Goal: Task Accomplishment & Management: Manage account settings

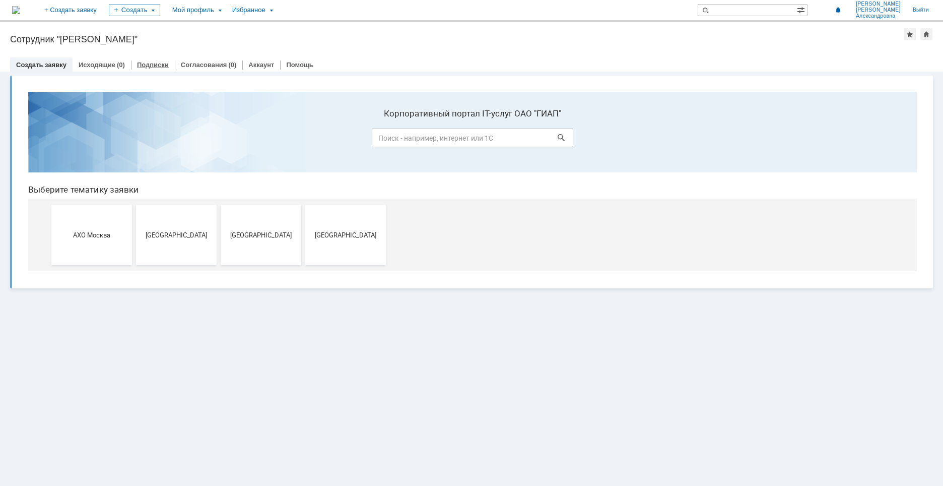
click at [147, 66] on link "Подписки" at bounding box center [153, 65] width 32 height 8
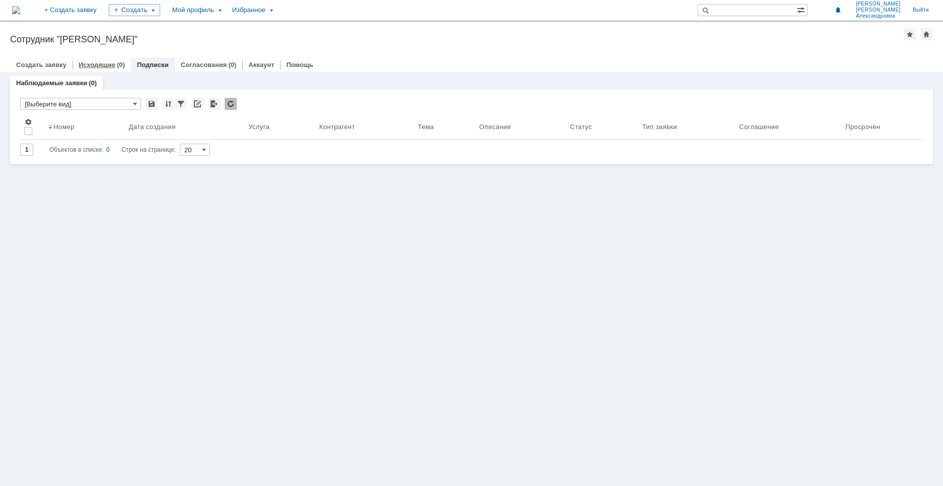
click at [96, 65] on link "Исходящие" at bounding box center [97, 65] width 37 height 8
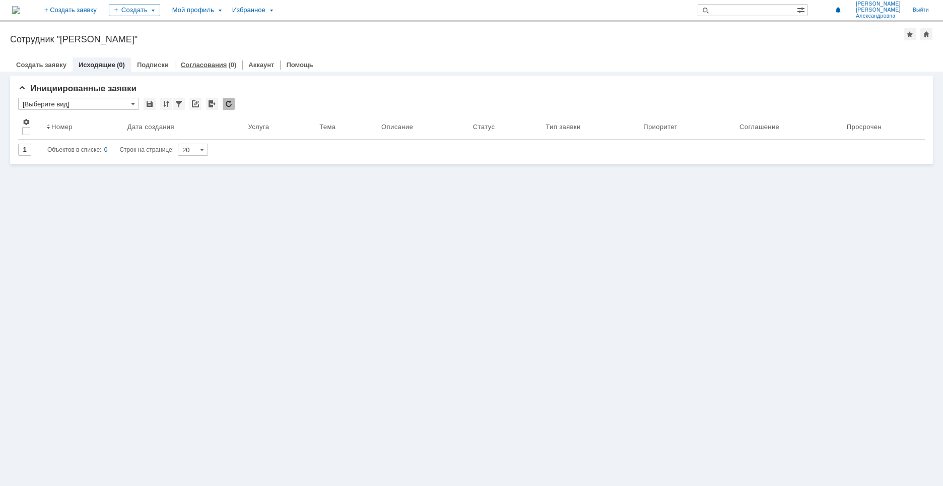
click at [182, 61] on link "Согласования" at bounding box center [204, 65] width 46 height 8
click at [254, 63] on link "Аккаунт" at bounding box center [261, 65] width 26 height 8
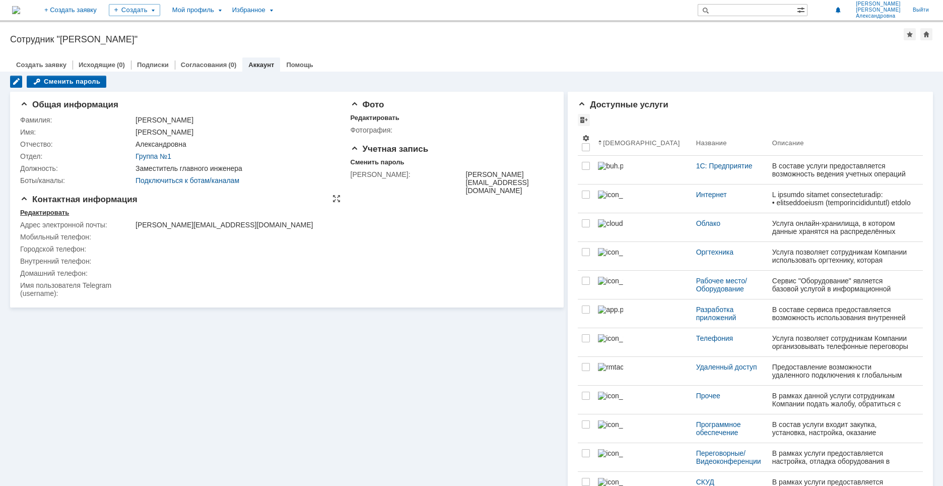
click at [36, 212] on div "Редактировать" at bounding box center [44, 213] width 49 height 8
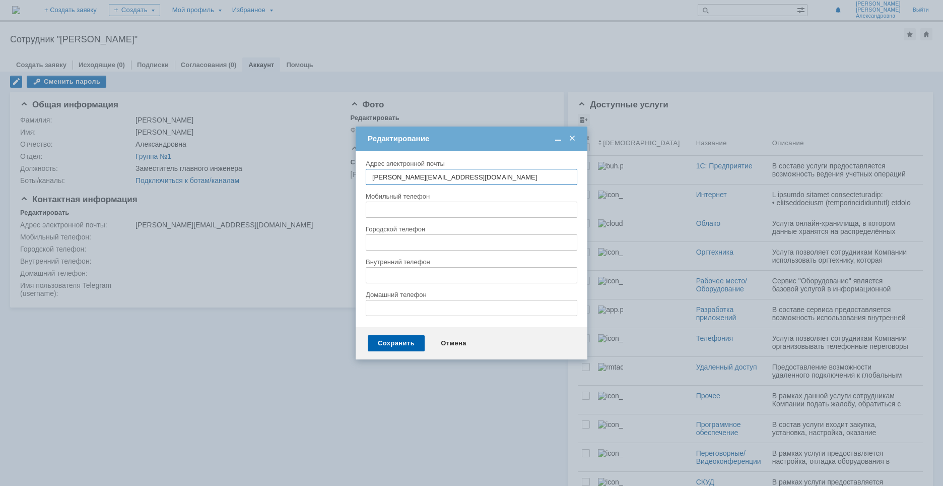
click at [375, 203] on input "text" at bounding box center [472, 209] width 212 height 16
type input "[PHONE_NUMBER]"
click at [400, 343] on div "Сохранить" at bounding box center [396, 343] width 57 height 16
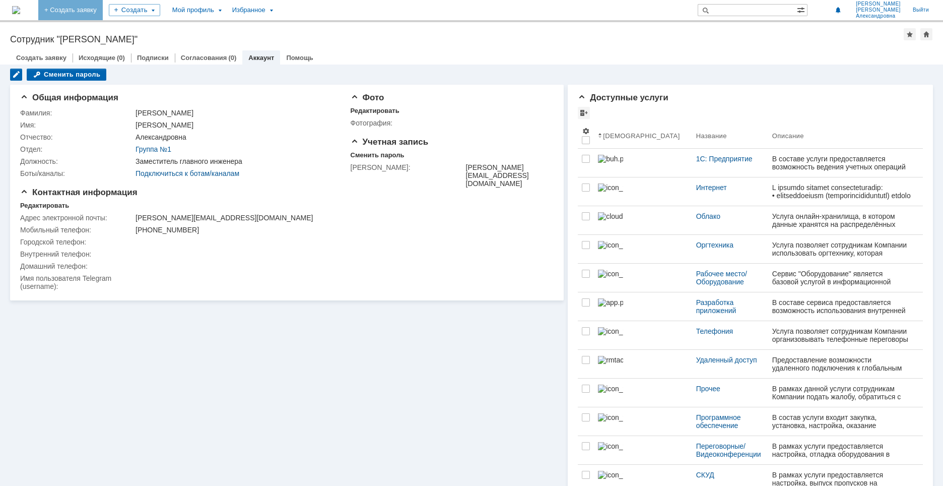
click at [103, 14] on link "+ Создать заявку" at bounding box center [70, 10] width 64 height 20
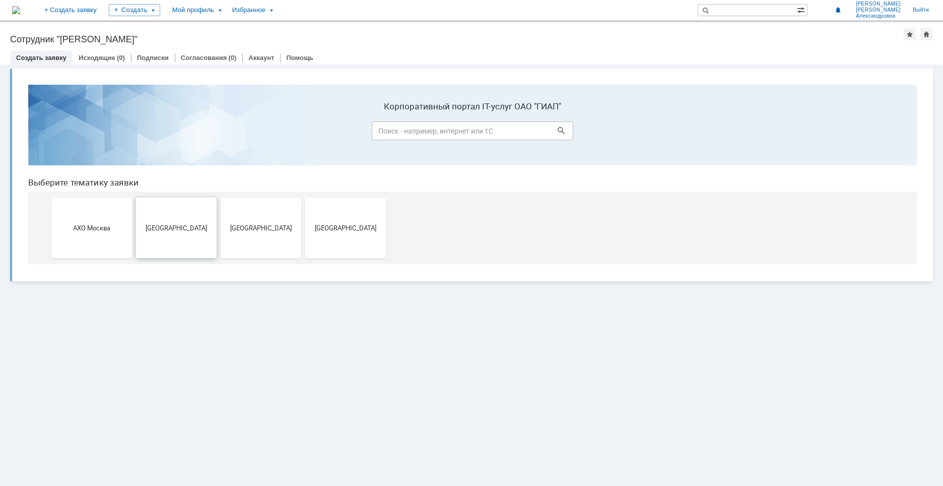
click at [155, 238] on button "[GEOGRAPHIC_DATA]" at bounding box center [176, 227] width 81 height 60
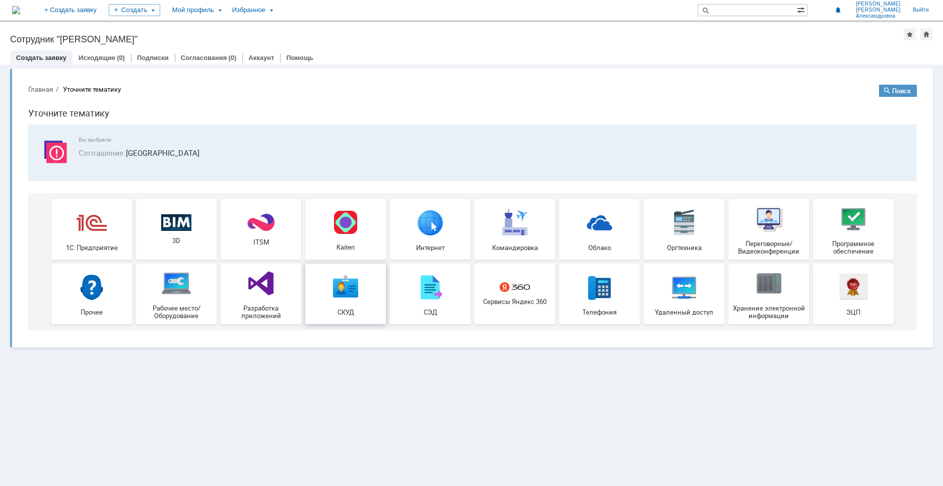
click at [342, 300] on img at bounding box center [345, 286] width 30 height 30
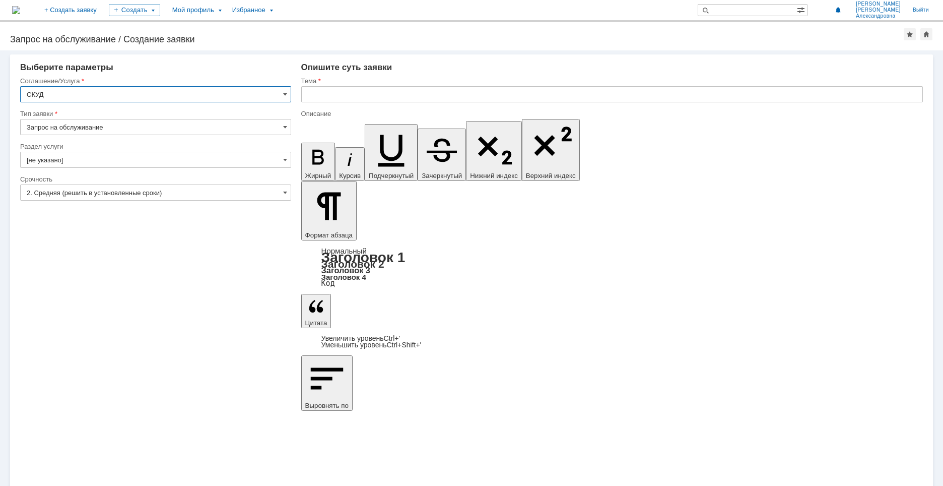
click at [20, 9] on img at bounding box center [16, 10] width 8 height 8
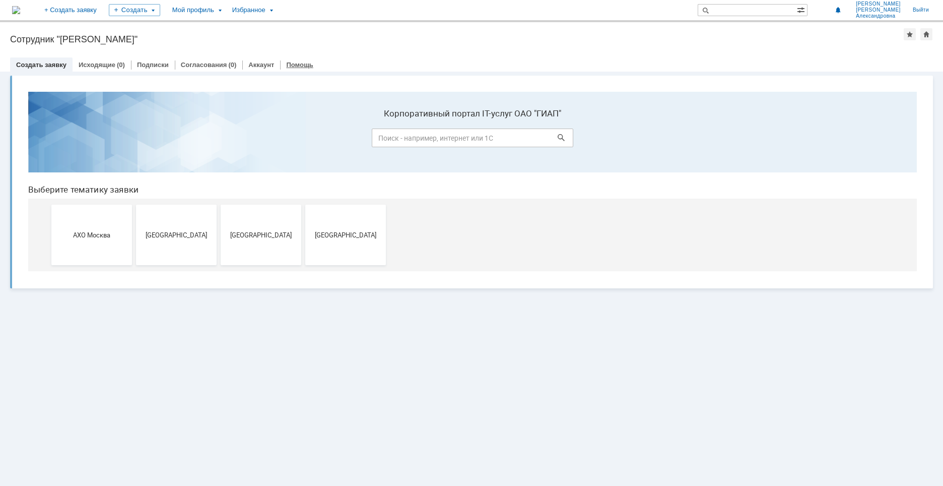
click at [286, 66] on link "Помощь" at bounding box center [299, 65] width 27 height 8
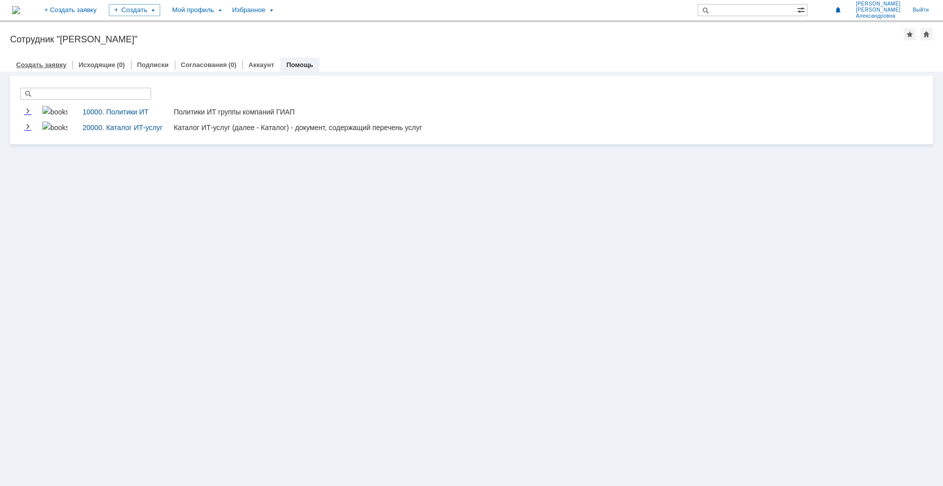
click at [31, 61] on link "Создать заявку" at bounding box center [41, 65] width 50 height 8
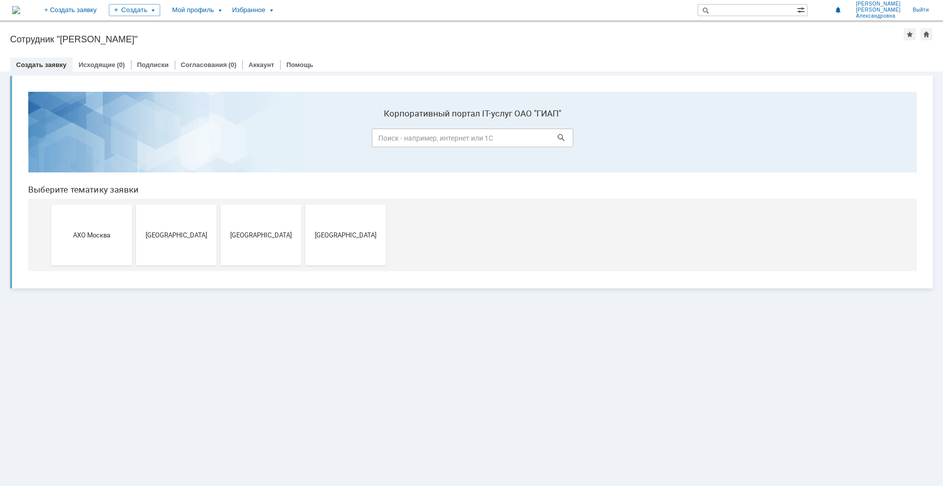
click at [32, 45] on div "Назад | Сотрудник "[PERSON_NAME]" Сотрудник "[PERSON_NAME]" employee$15016802 С…" at bounding box center [471, 46] width 943 height 49
click at [32, 39] on div "Сотрудник "[PERSON_NAME]"" at bounding box center [457, 39] width 894 height 10
click at [69, 43] on div "Сотрудник "[PERSON_NAME]"" at bounding box center [457, 39] width 894 height 10
click at [99, 67] on link "Исходящие" at bounding box center [97, 65] width 37 height 8
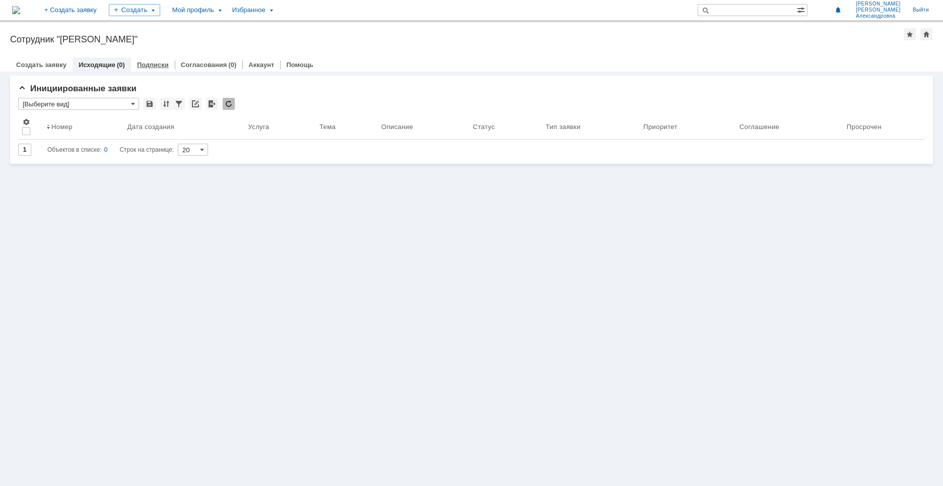
click at [150, 66] on link "Подписки" at bounding box center [153, 65] width 32 height 8
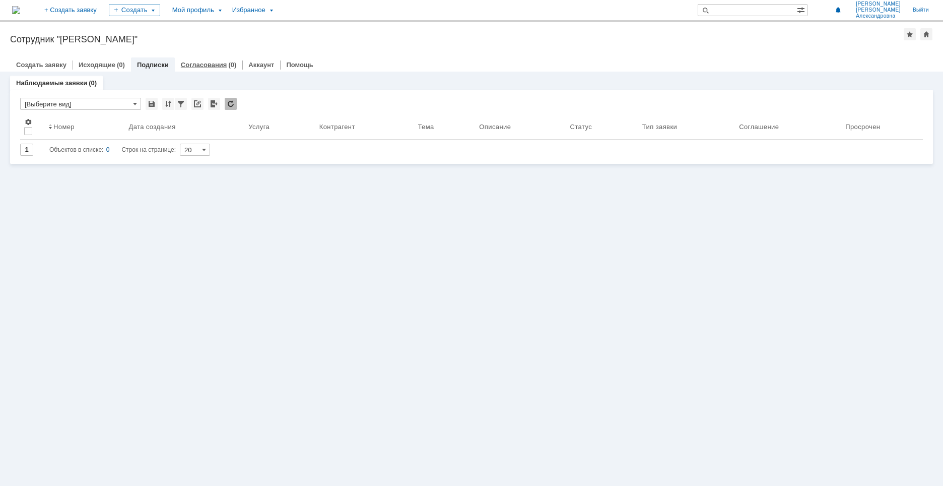
click at [185, 65] on link "Согласования" at bounding box center [204, 65] width 46 height 8
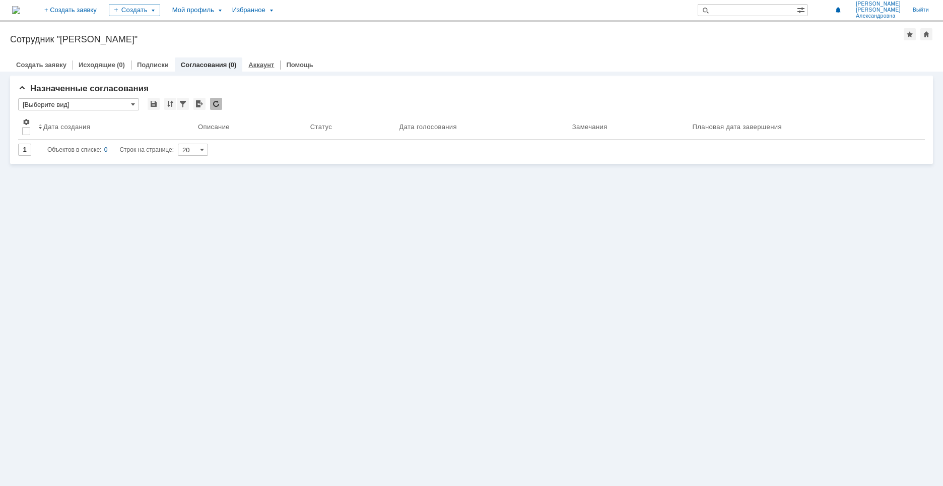
click at [255, 66] on link "Аккаунт" at bounding box center [261, 65] width 26 height 8
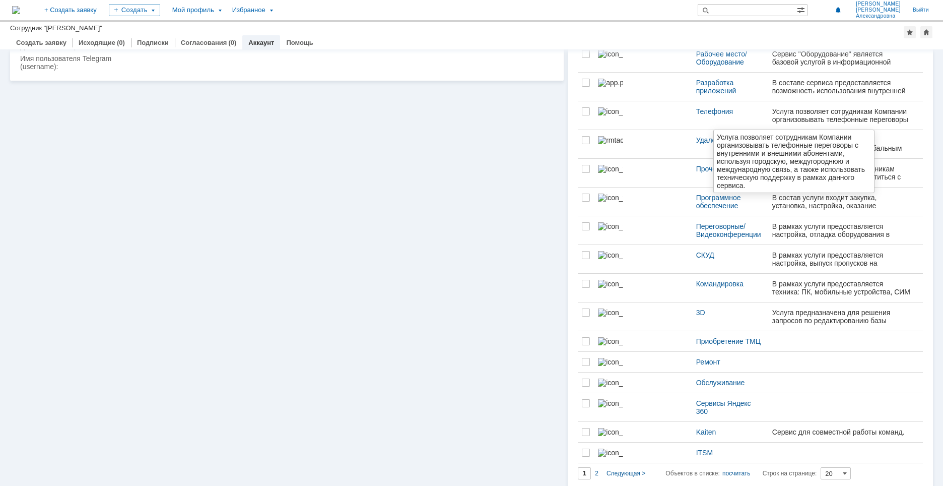
scroll to position [252, 0]
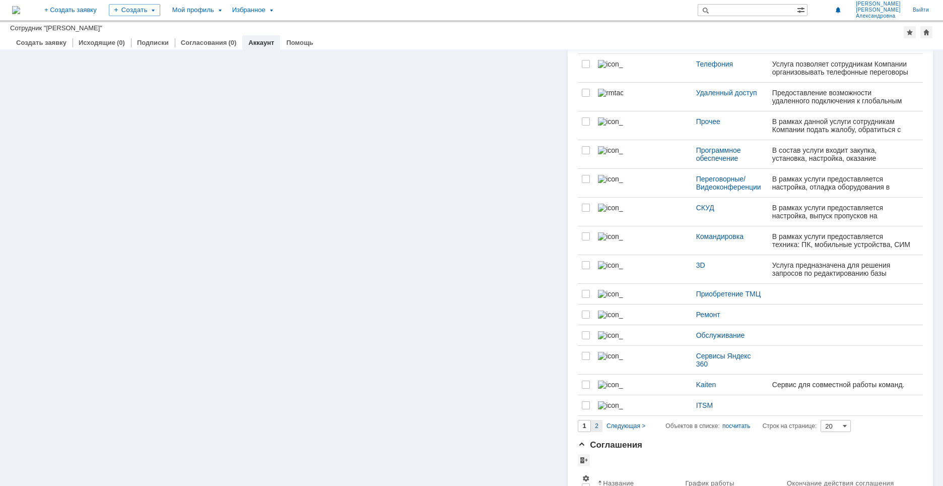
click at [595, 429] on span "2" at bounding box center [597, 425] width 4 height 7
type input "2"
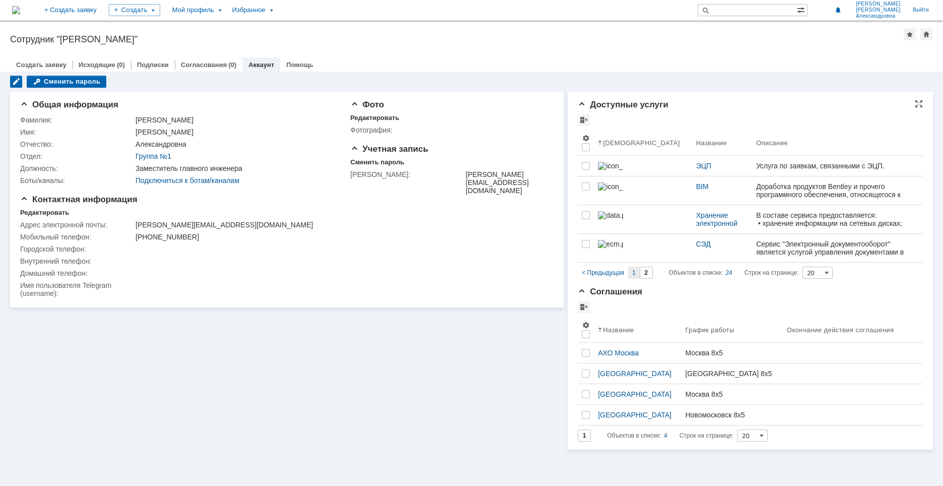
click at [636, 277] on div "1" at bounding box center [634, 272] width 12 height 12
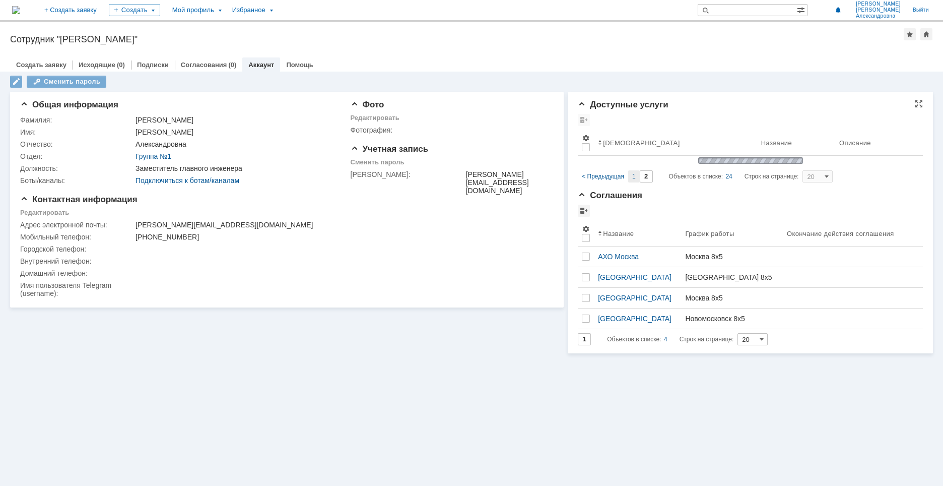
type input "1"
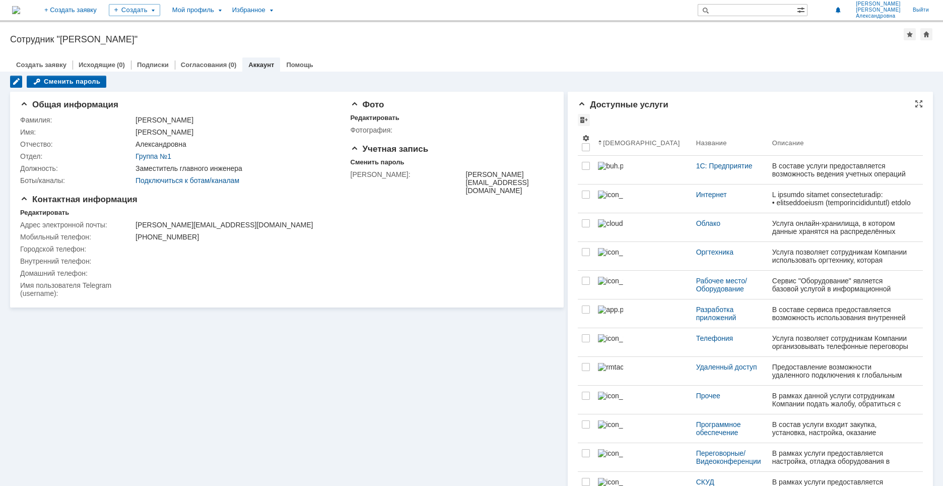
scroll to position [28, 0]
